Goal: Task Accomplishment & Management: Manage account settings

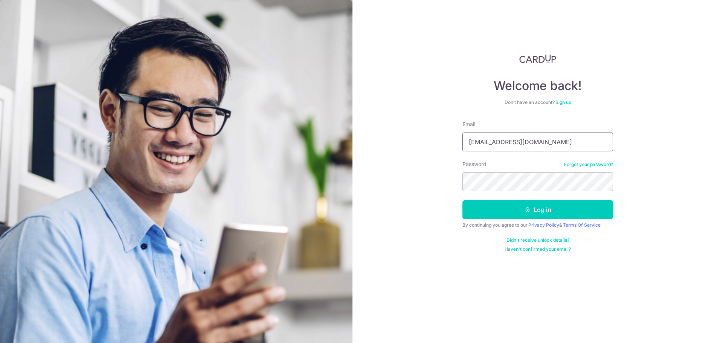
click at [530, 143] on input "rochordental@gmail.com" at bounding box center [537, 141] width 151 height 19
type input "[EMAIL_ADDRESS][DOMAIN_NAME]"
click at [531, 209] on button "Log in" at bounding box center [537, 209] width 151 height 19
